Goal: Task Accomplishment & Management: Manage account settings

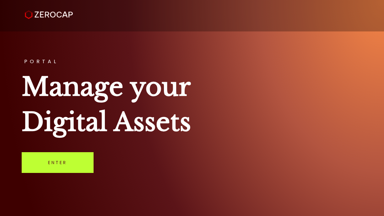
click at [54, 161] on link "Enter" at bounding box center [58, 162] width 72 height 21
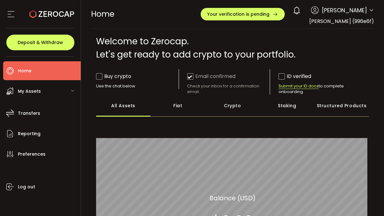
click at [369, 11] on icon at bounding box center [371, 10] width 5 height 5
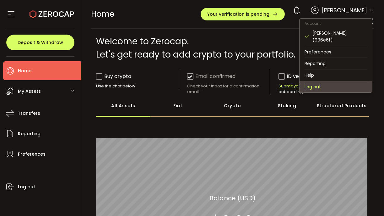
click at [307, 86] on li "Log out" at bounding box center [336, 86] width 73 height 11
